Goal: Task Accomplishment & Management: Manage account settings

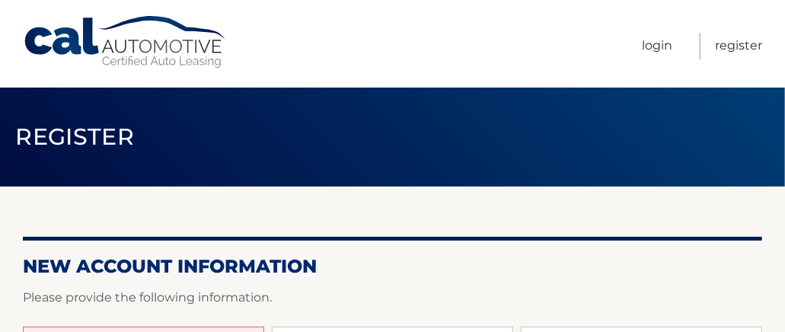
scroll to position [152, 0]
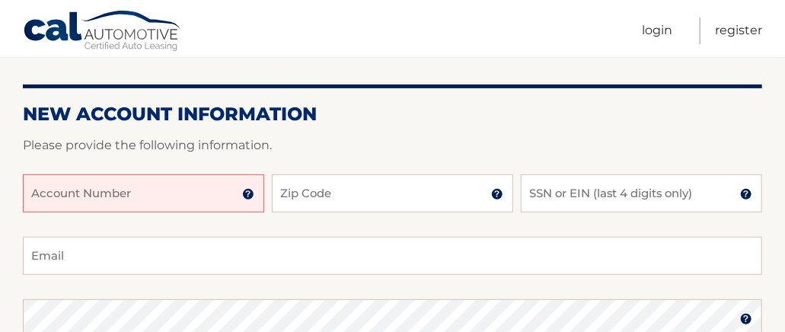
click at [169, 199] on input "Account Number" at bounding box center [143, 193] width 241 height 38
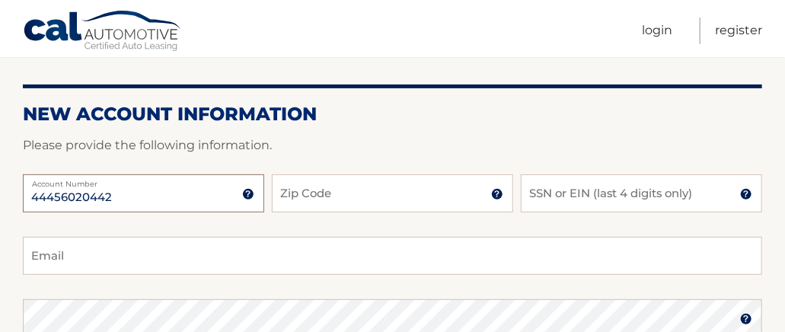
type input "44456020442"
click at [297, 206] on input "Zip Code" at bounding box center [392, 193] width 241 height 38
type input "11554"
type input "lrubin@tegins.com"
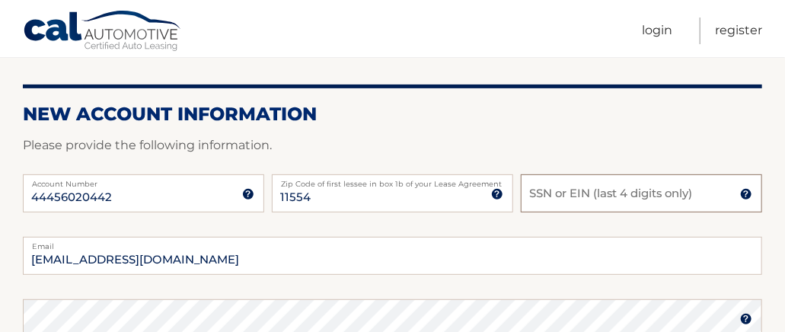
click at [556, 187] on input "SSN or EIN (last 4 digits only)" at bounding box center [641, 193] width 241 height 38
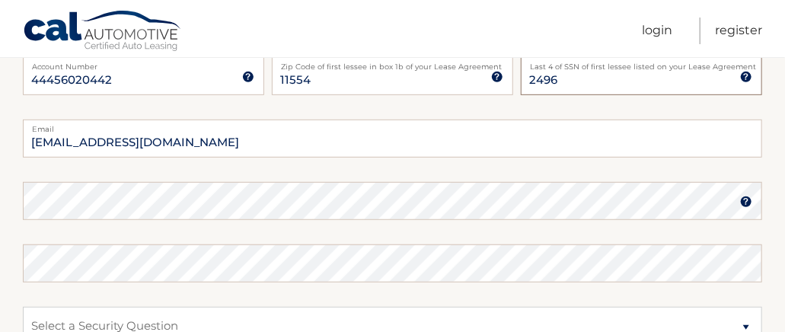
scroll to position [305, 0]
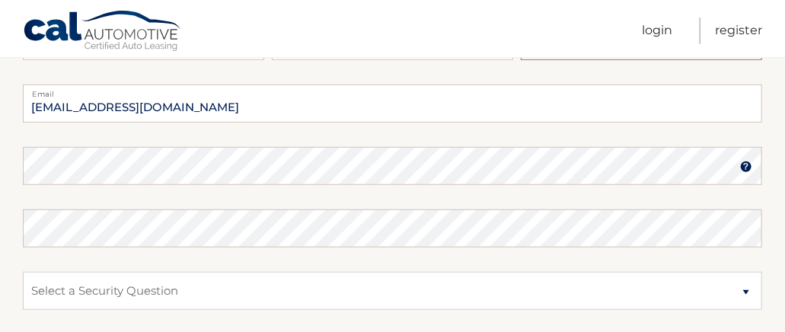
type input "2496"
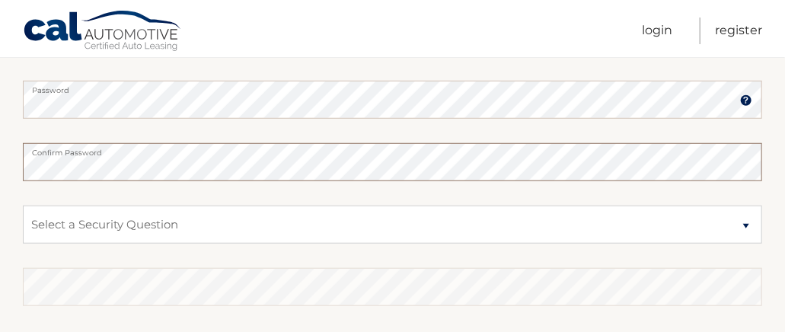
scroll to position [457, 0]
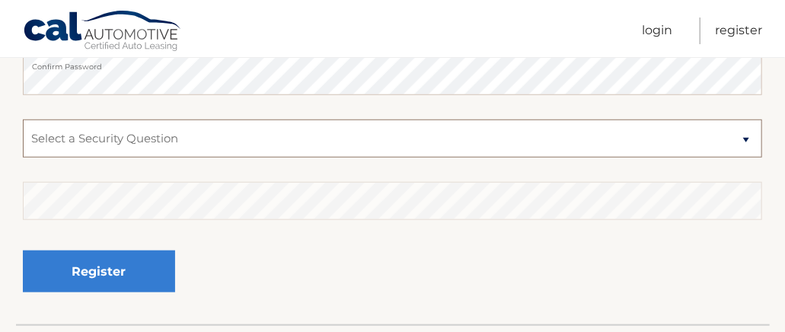
click at [745, 135] on select "Select a Security Question What was the name of your elementary school? What is…" at bounding box center [392, 139] width 739 height 38
select select "1"
click at [23, 120] on select "Select a Security Question What was the name of your elementary school? What is…" at bounding box center [392, 139] width 739 height 38
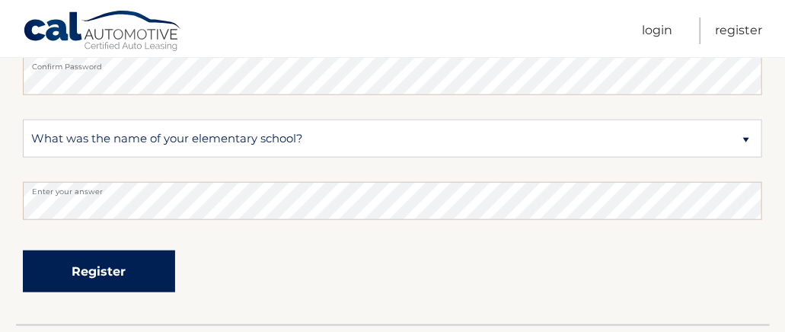
click at [106, 270] on button "Register" at bounding box center [99, 271] width 152 height 42
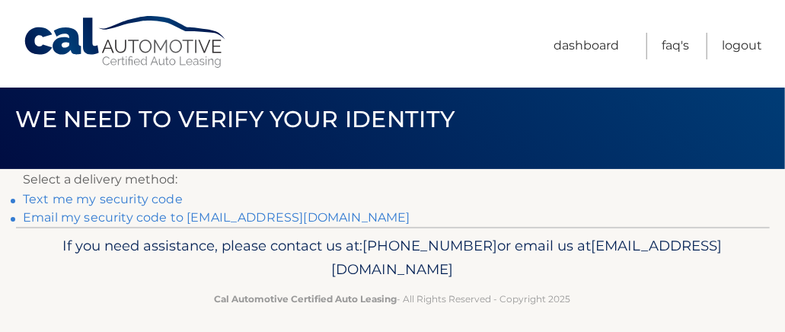
scroll to position [27, 0]
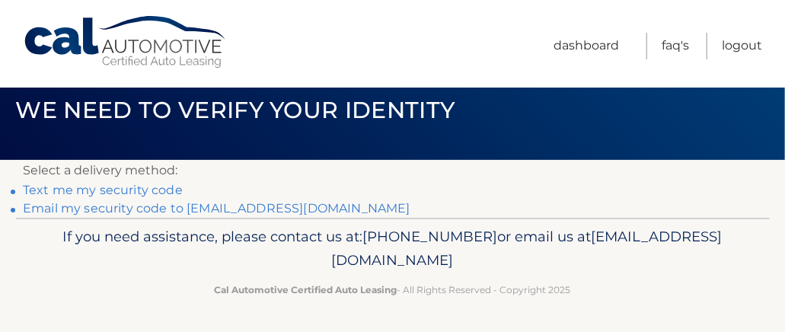
click at [282, 209] on link "Email my security code to l*****@tegins.com" at bounding box center [217, 208] width 388 height 14
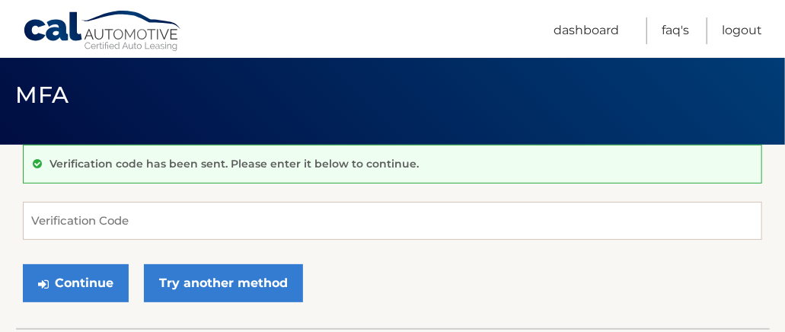
scroll to position [76, 0]
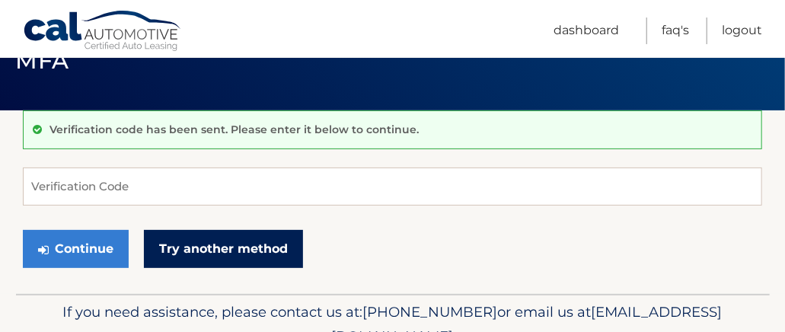
click at [196, 254] on link "Try another method" at bounding box center [223, 249] width 159 height 38
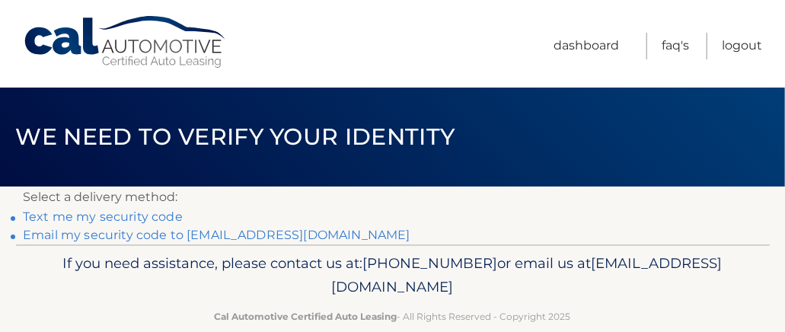
click at [132, 216] on link "Text me my security code" at bounding box center [103, 216] width 160 height 14
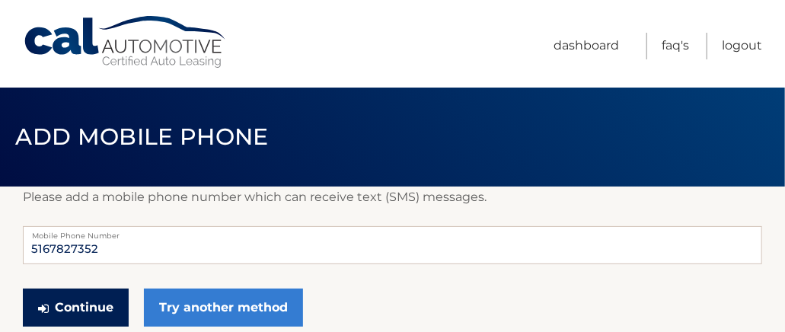
click at [90, 304] on button "Continue" at bounding box center [76, 308] width 106 height 38
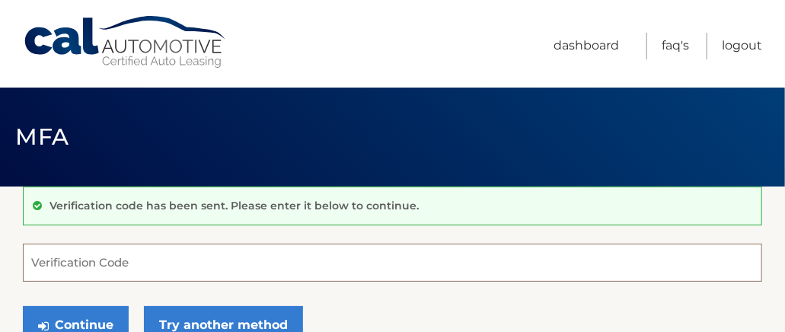
click at [91, 268] on input "Verification Code" at bounding box center [392, 263] width 739 height 38
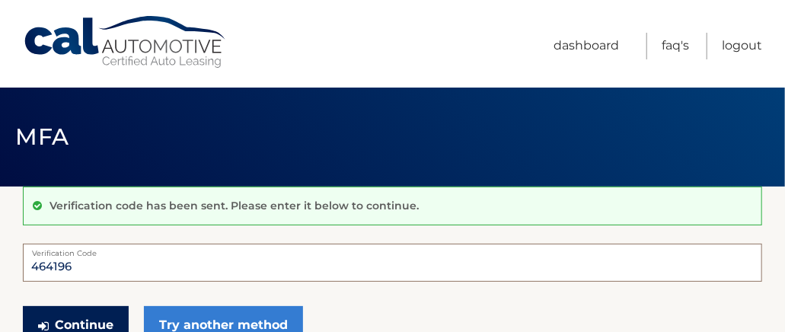
type input "464196"
click at [79, 313] on button "Continue" at bounding box center [76, 325] width 106 height 38
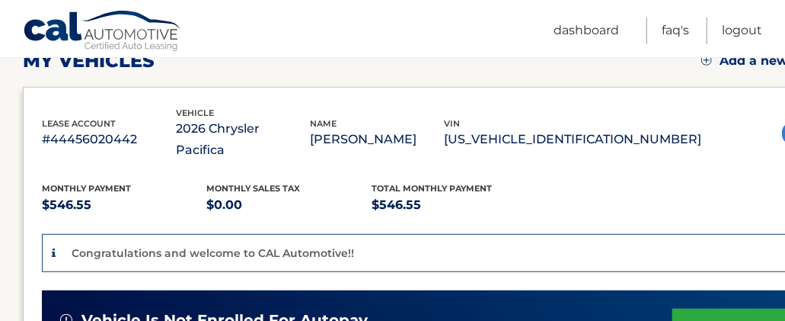
scroll to position [305, 0]
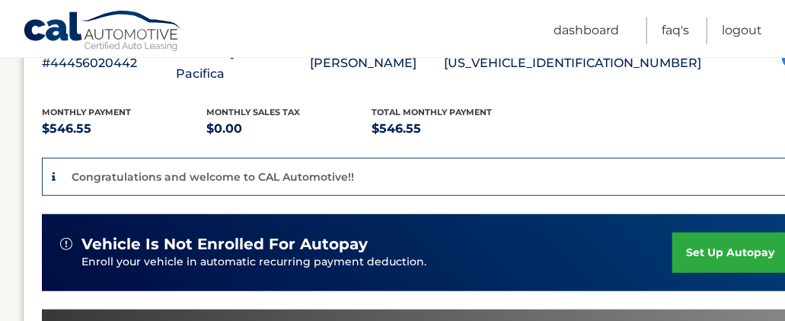
click at [688, 232] on link "set up autopay" at bounding box center [730, 252] width 116 height 40
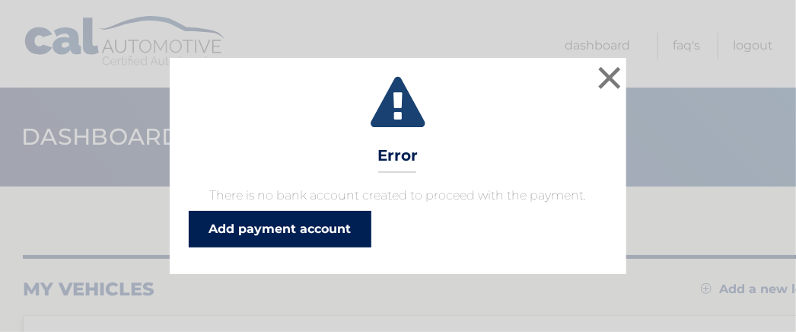
click at [280, 228] on link "Add payment account" at bounding box center [280, 229] width 183 height 37
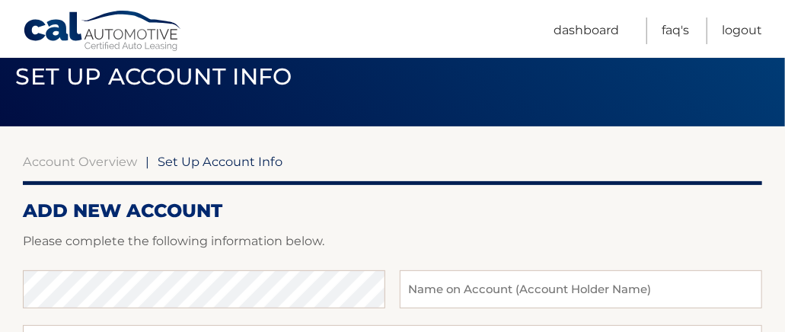
scroll to position [152, 0]
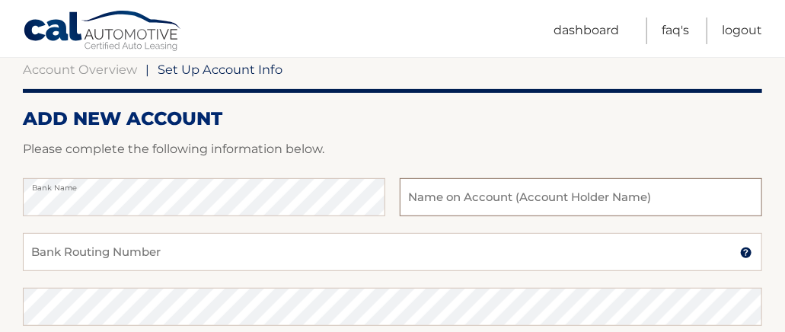
click at [439, 202] on input "text" at bounding box center [581, 197] width 362 height 38
type input "[PERSON_NAME]"
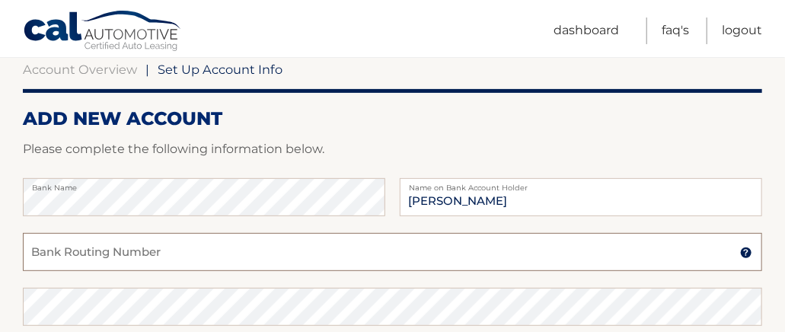
click at [63, 257] on input "Bank Routing Number" at bounding box center [392, 252] width 739 height 38
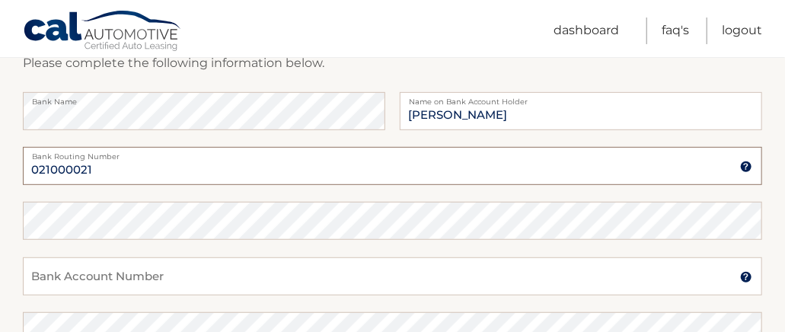
scroll to position [228, 0]
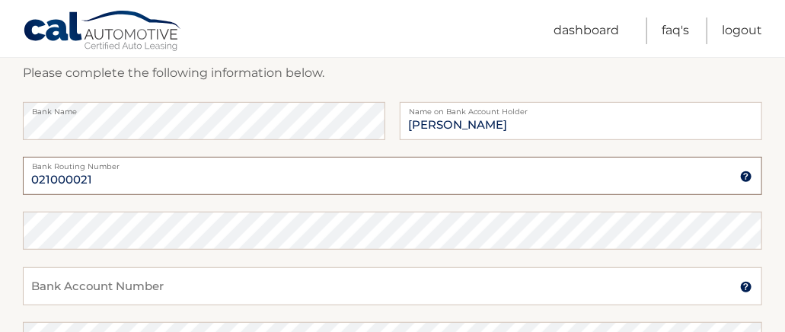
type input "021000021"
click at [58, 279] on input "Bank Account Number" at bounding box center [392, 286] width 739 height 38
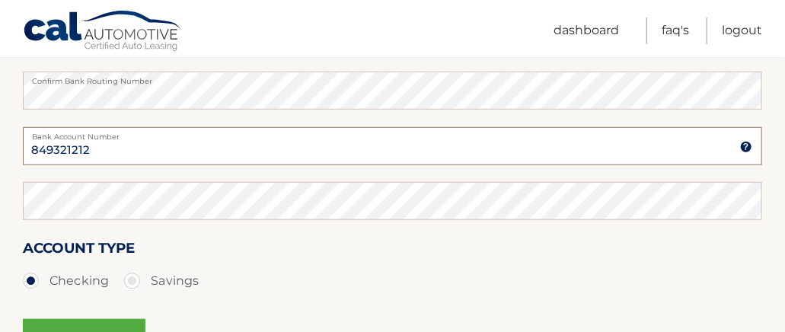
scroll to position [381, 0]
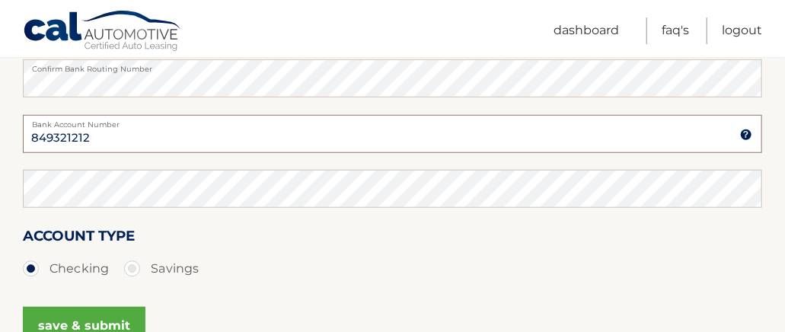
type input "849321212"
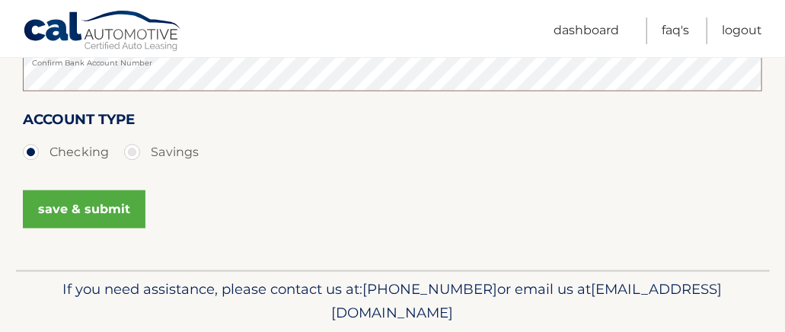
scroll to position [533, 0]
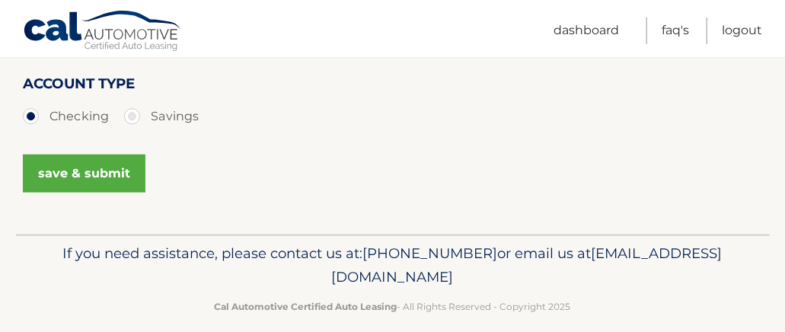
click at [78, 171] on button "save & submit" at bounding box center [84, 174] width 123 height 38
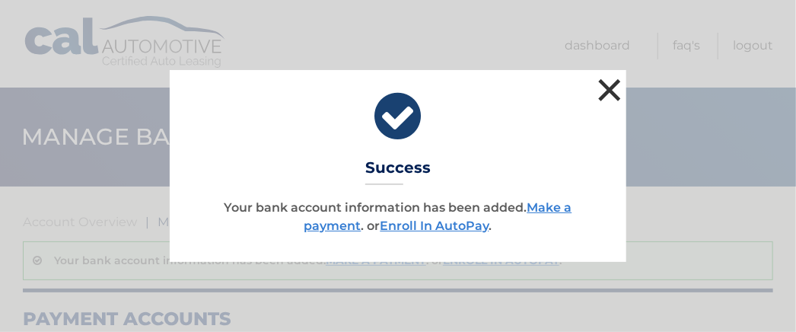
click at [614, 85] on button "×" at bounding box center [610, 90] width 30 height 30
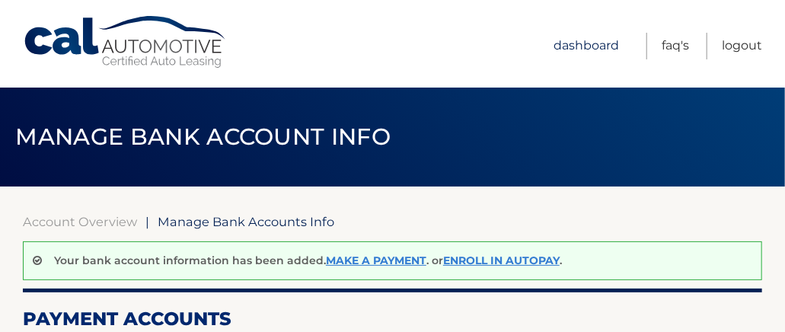
click at [573, 50] on link "Dashboard" at bounding box center [585, 46] width 65 height 27
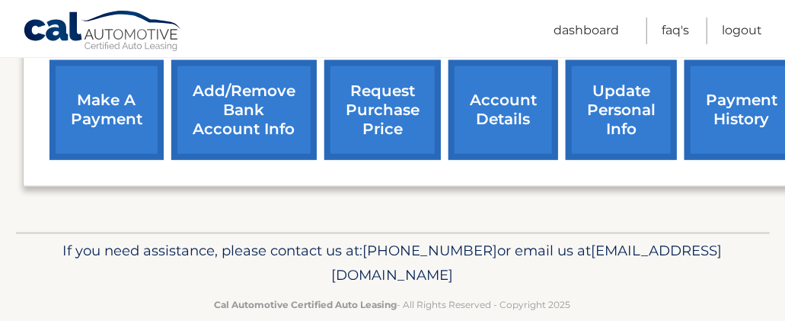
scroll to position [656, 0]
